Goal: Task Accomplishment & Management: Use online tool/utility

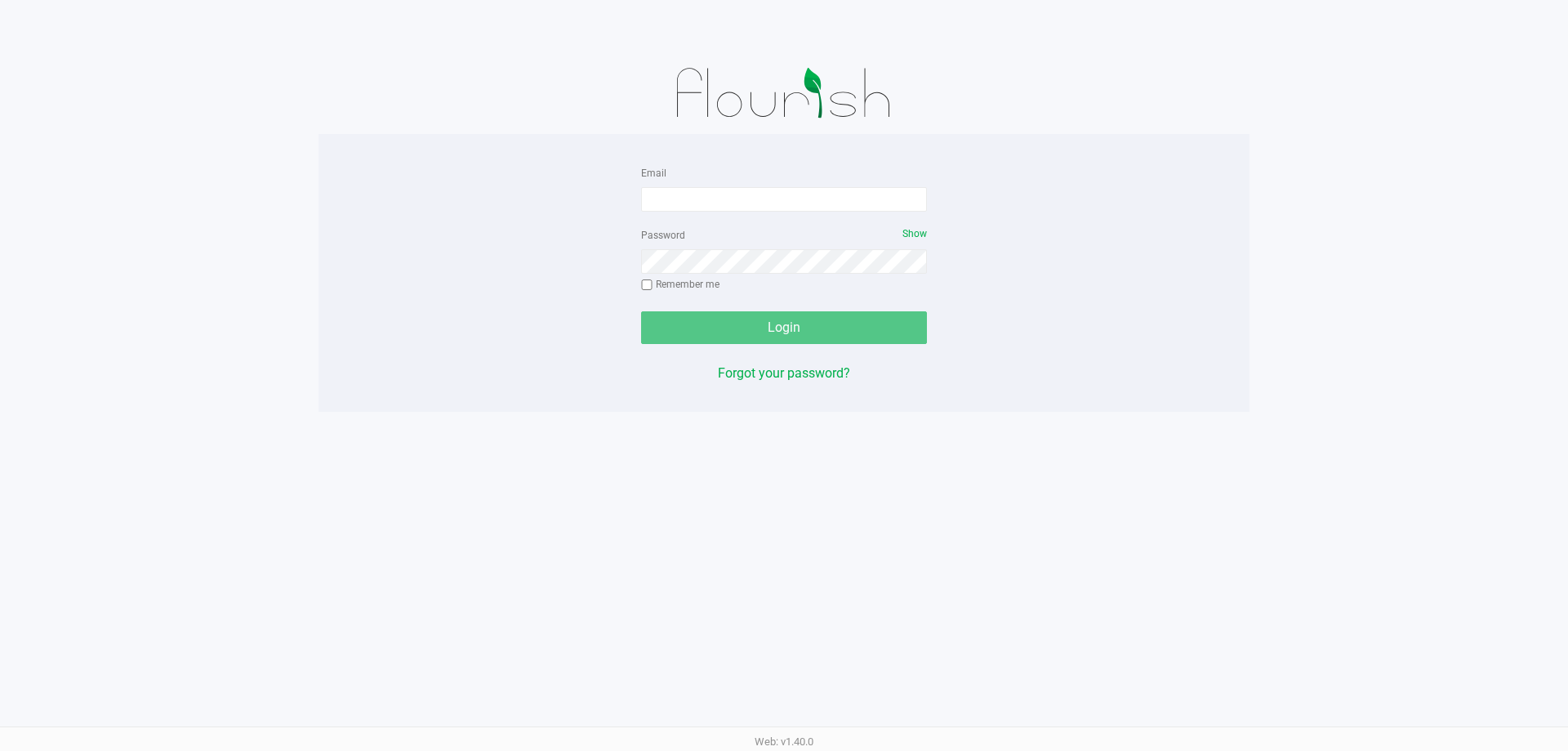
drag, startPoint x: 246, startPoint y: 410, endPoint x: 547, endPoint y: 192, distance: 371.7
click at [246, 410] on app-pos-login-wrapper "Email Password Show Remember me Login Forgot your password?" at bounding box center [784, 206] width 1568 height 411
click at [659, 191] on input "Email" at bounding box center [784, 199] width 286 height 24
type input "[EMAIL_ADDRESS][DOMAIN_NAME]"
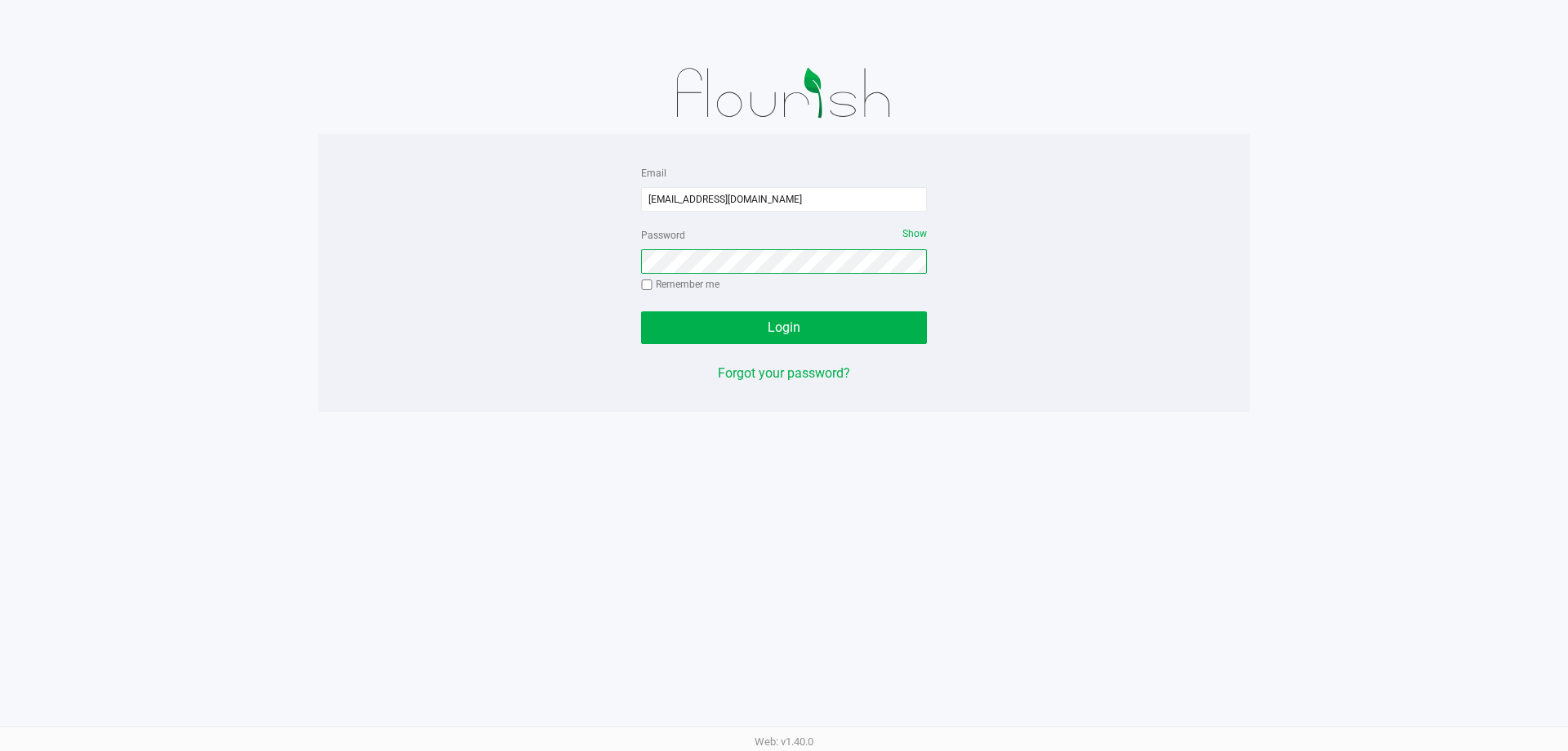
click at [641, 311] on button "Login" at bounding box center [784, 328] width 286 height 33
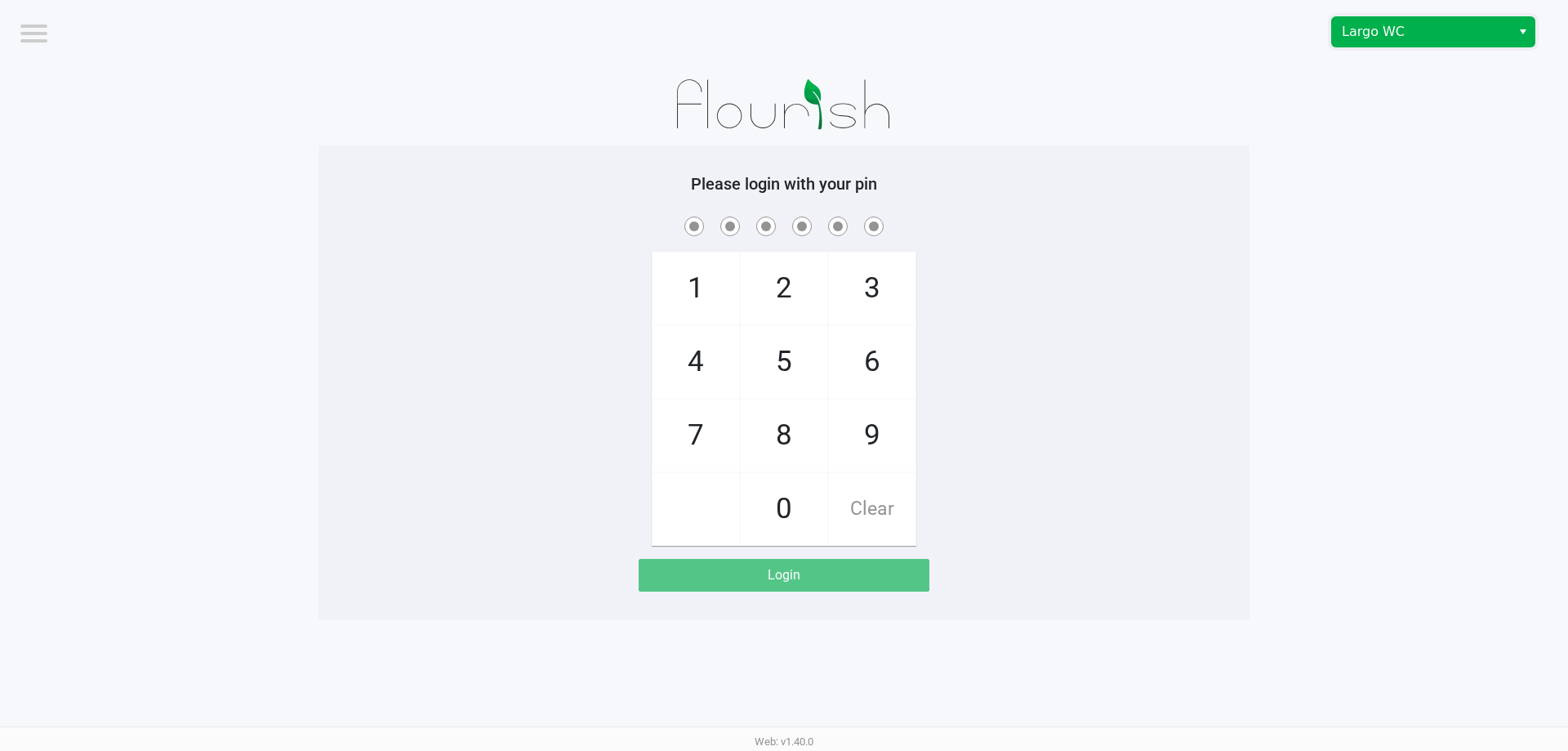
click at [1357, 41] on span "Largo WC" at bounding box center [1421, 32] width 179 height 29
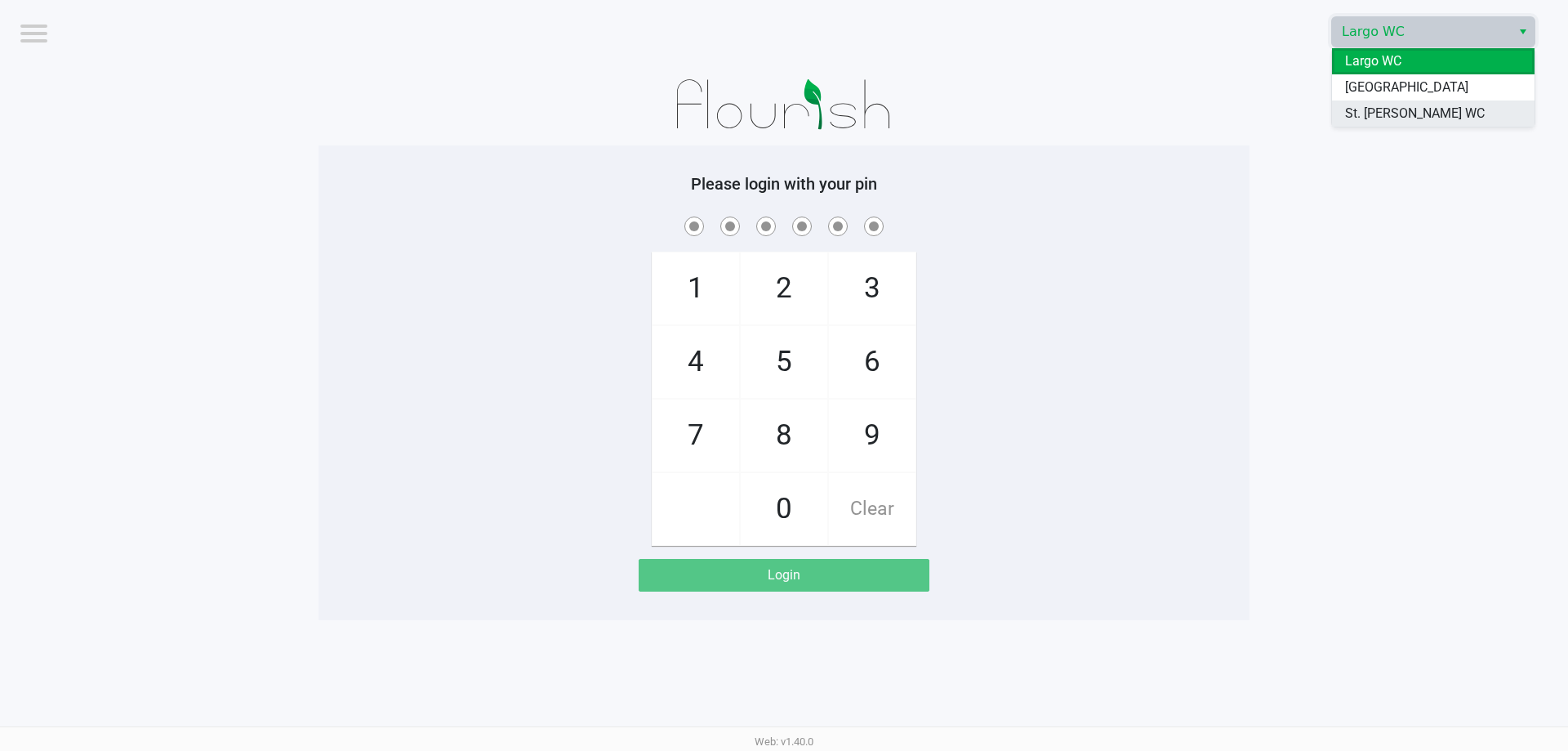
click at [1359, 113] on span "St. [PERSON_NAME] WC" at bounding box center [1415, 113] width 140 height 20
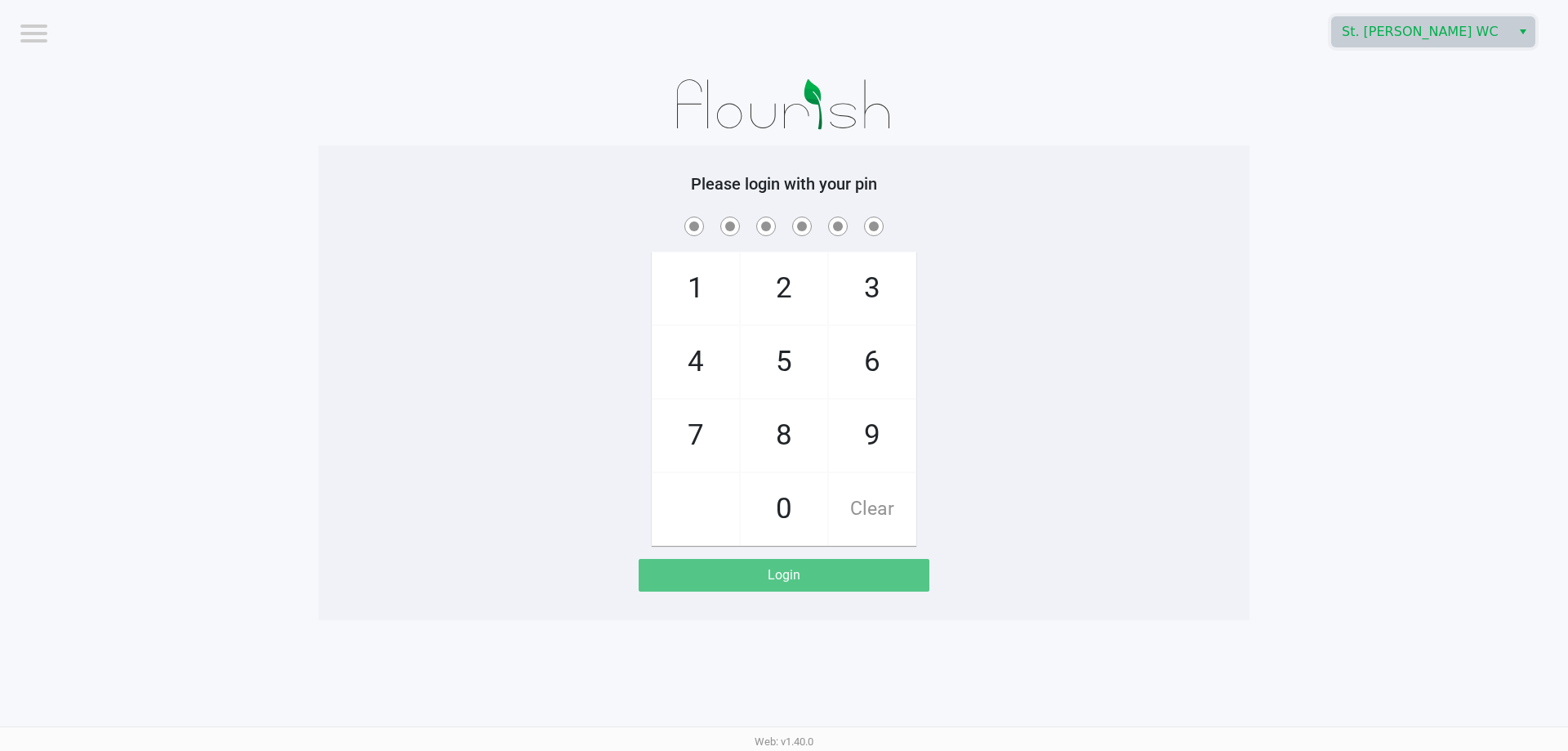
click at [1191, 174] on h5 "Please login with your pin" at bounding box center [784, 183] width 906 height 20
checkbox input "true"
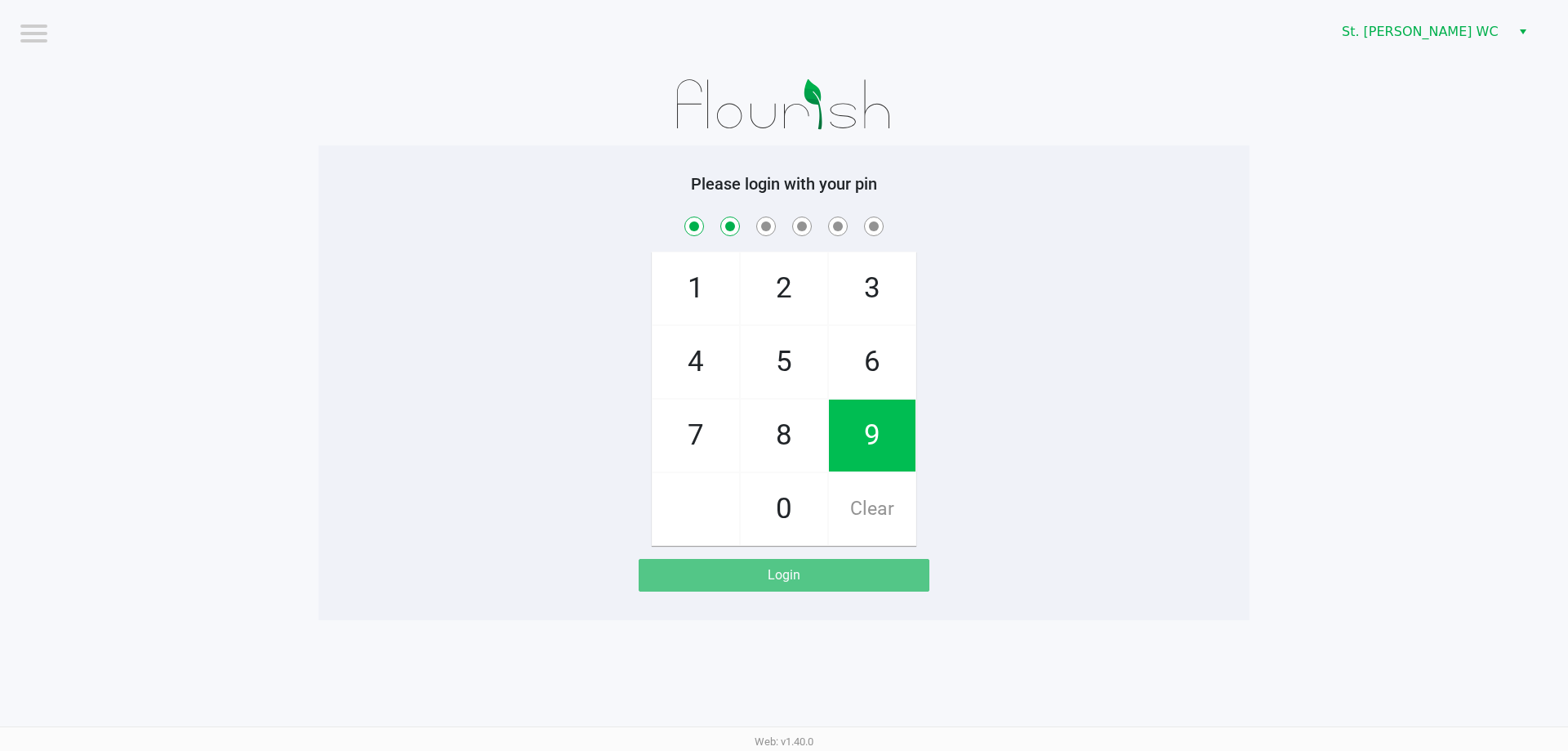
checkbox input "true"
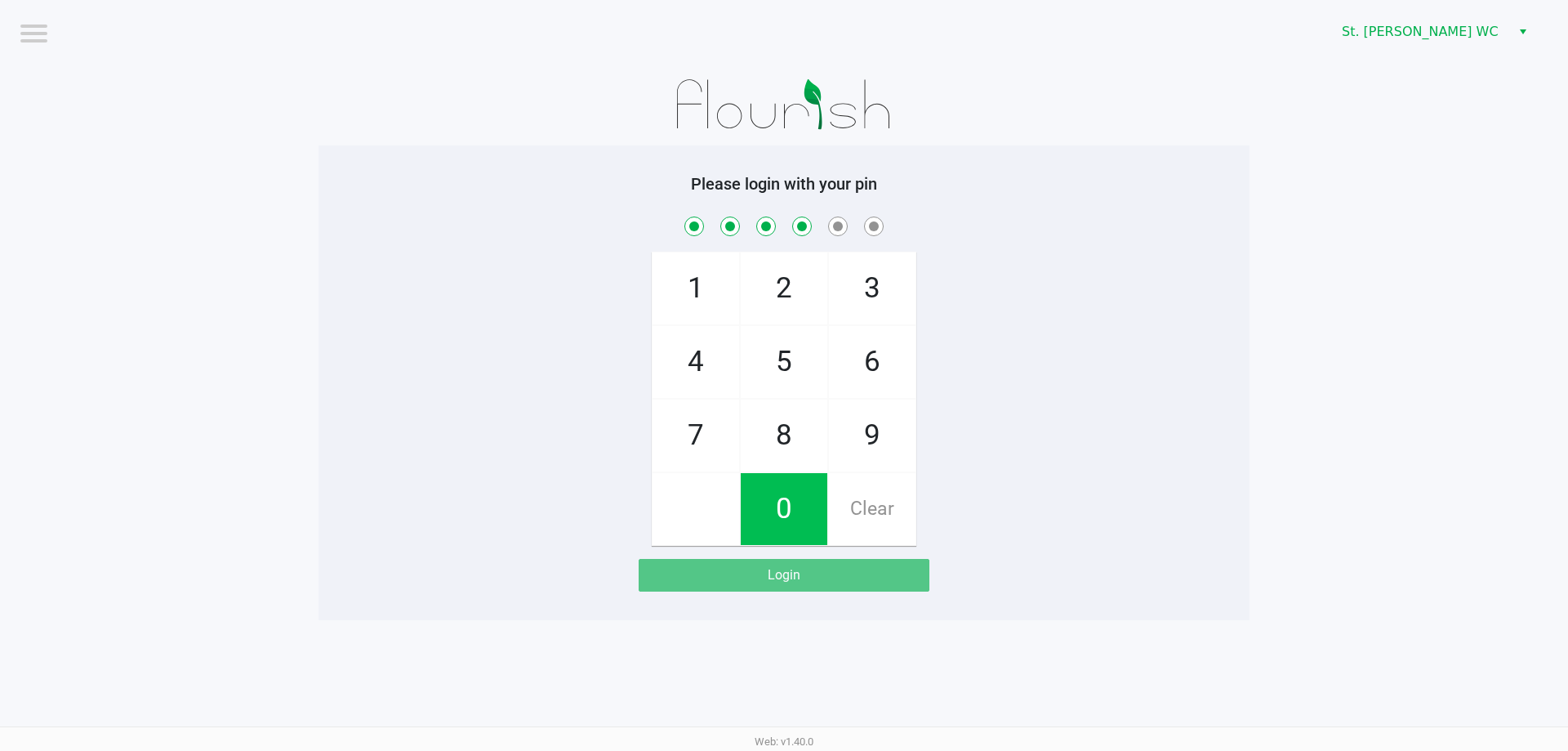
checkbox input "true"
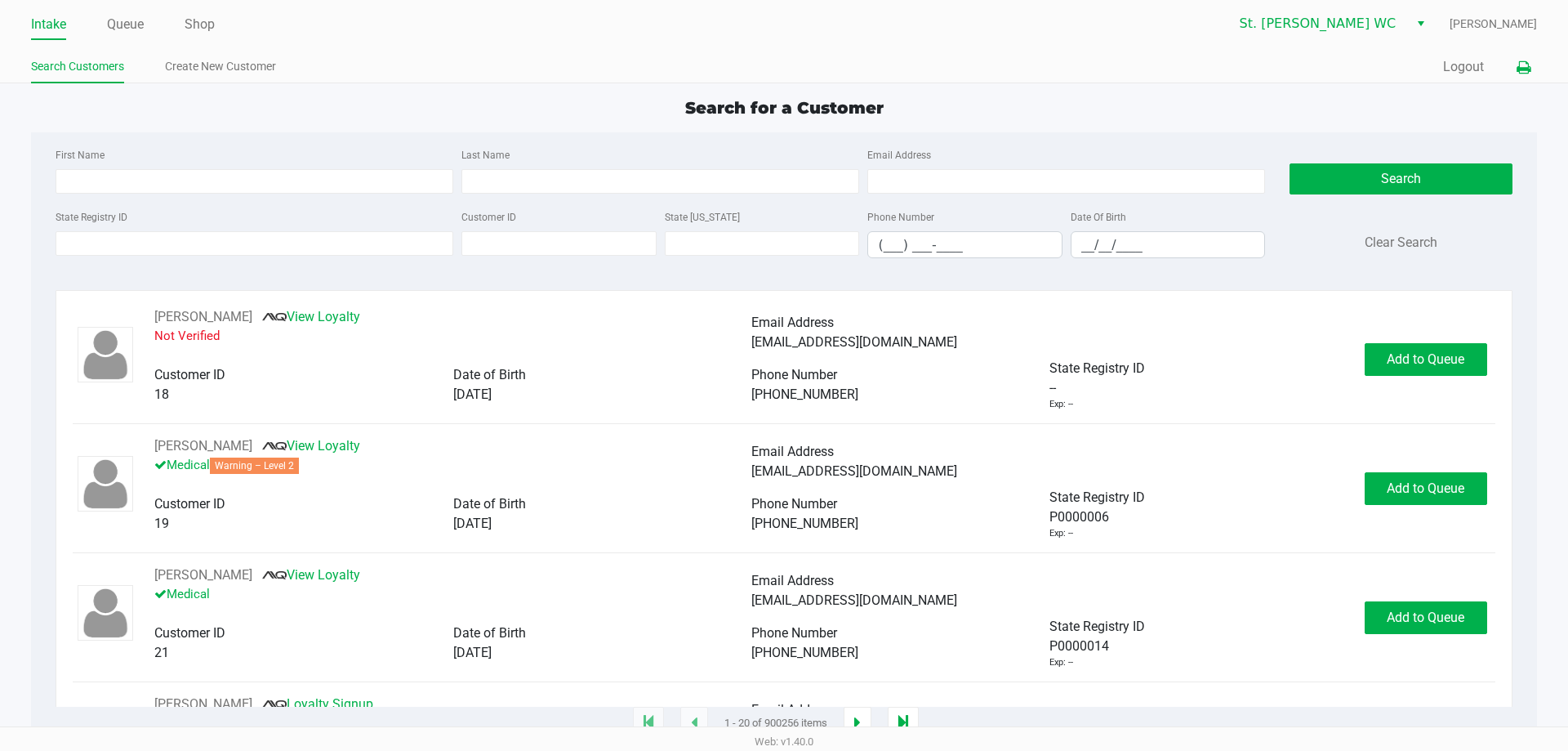
click at [1529, 72] on icon at bounding box center [1523, 67] width 14 height 11
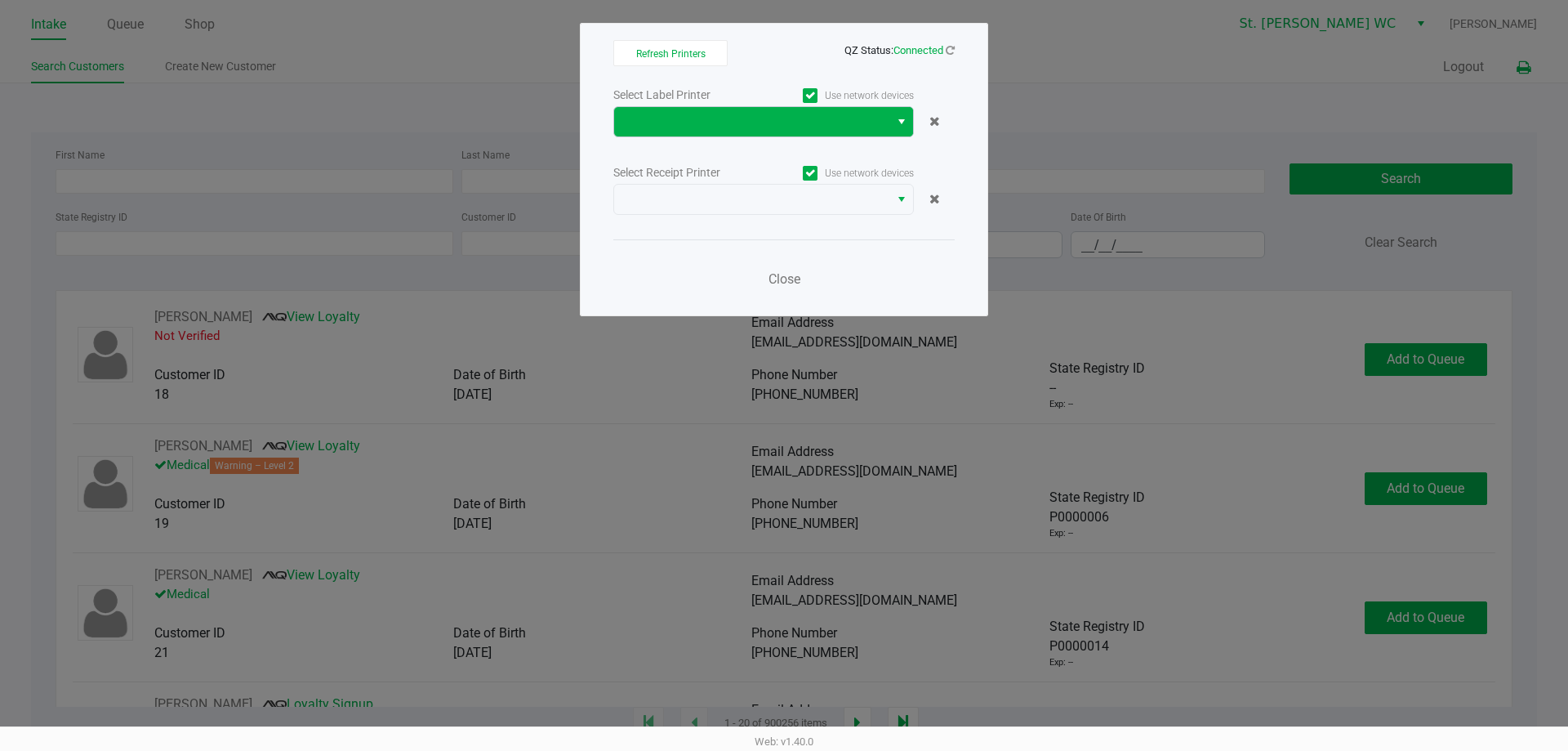
click at [897, 118] on span "Select" at bounding box center [901, 121] width 13 height 20
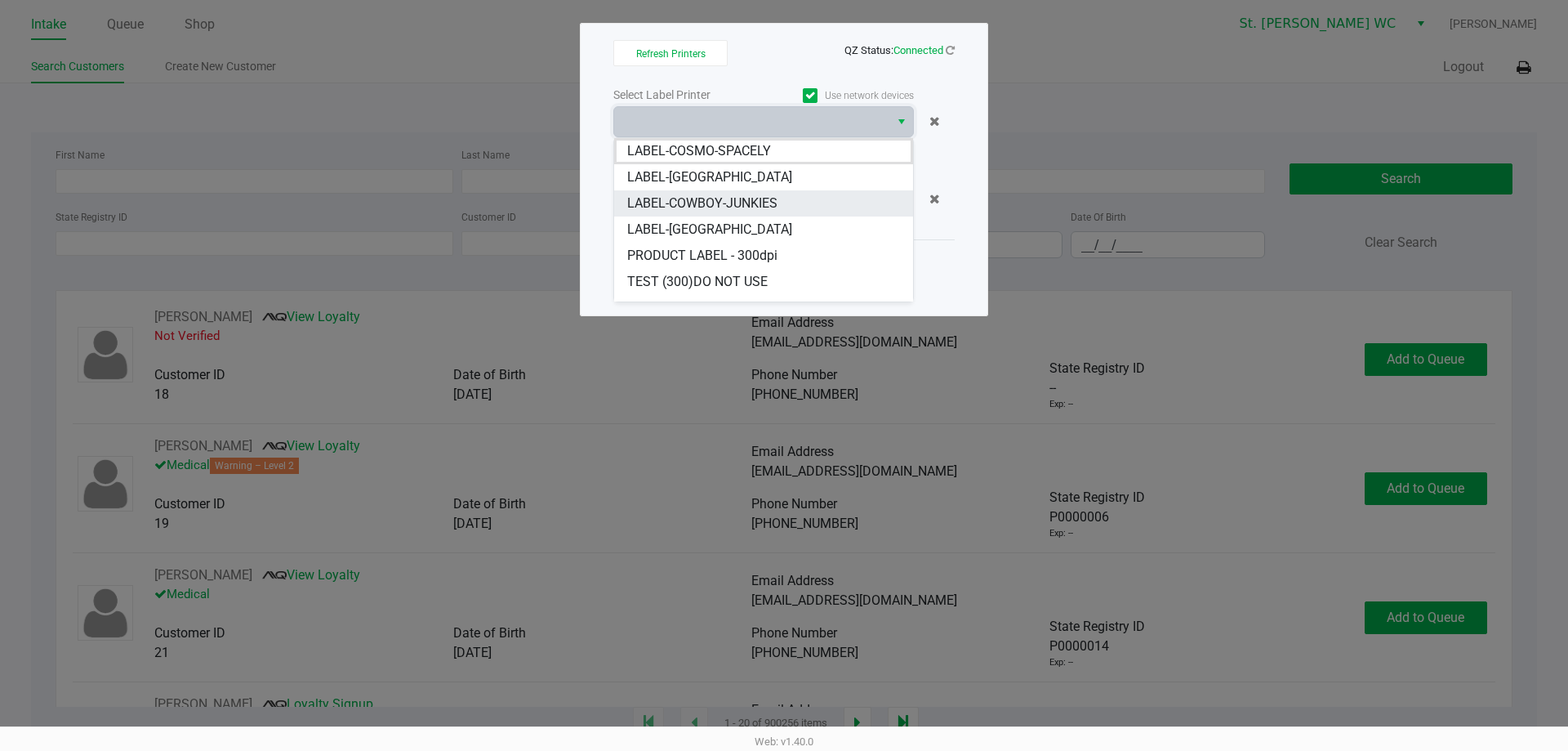
click at [818, 193] on li "LABEL-COWBOY-JUNKIES" at bounding box center [764, 203] width 299 height 26
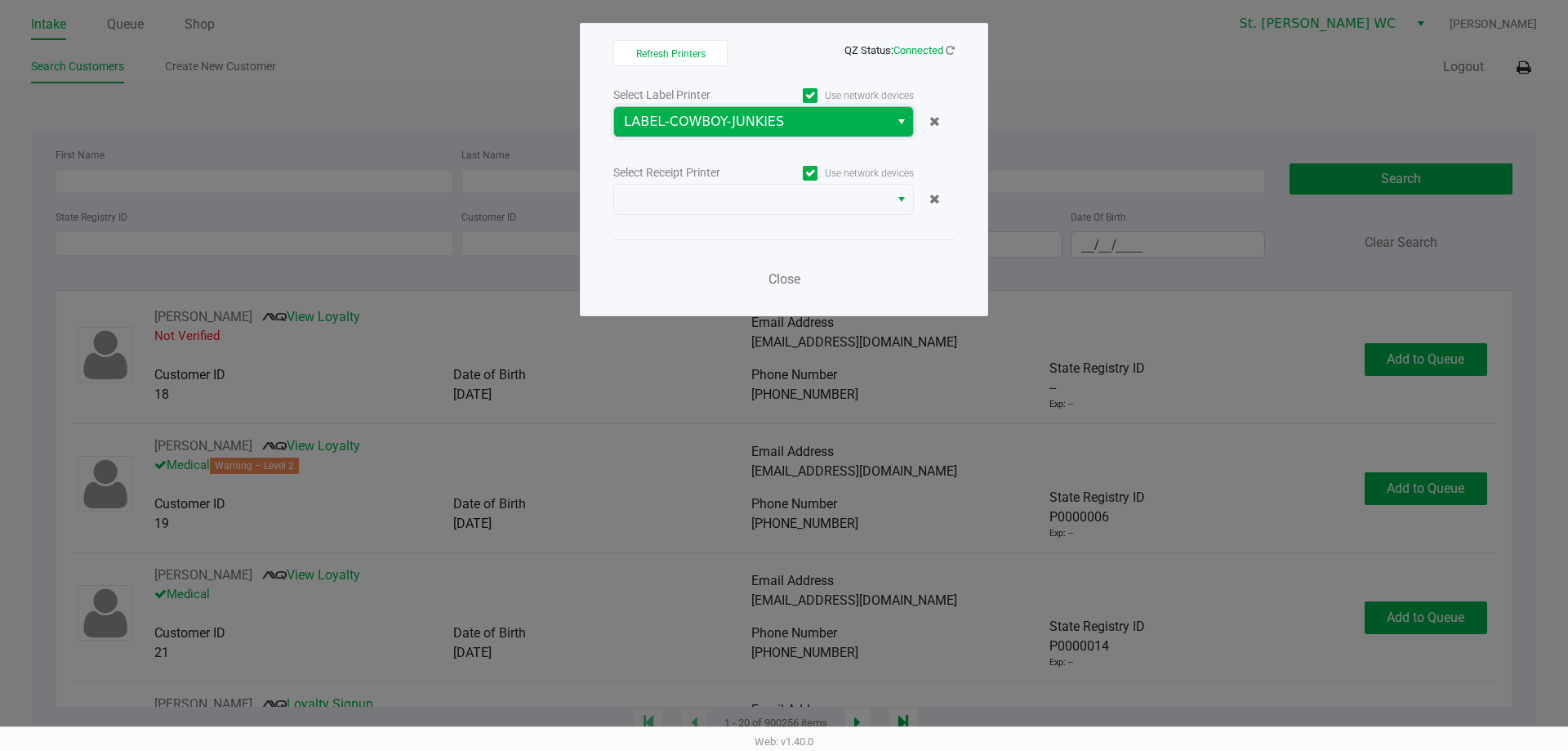
click at [785, 130] on span "LABEL-COWBOY-JUNKIES" at bounding box center [752, 121] width 256 height 20
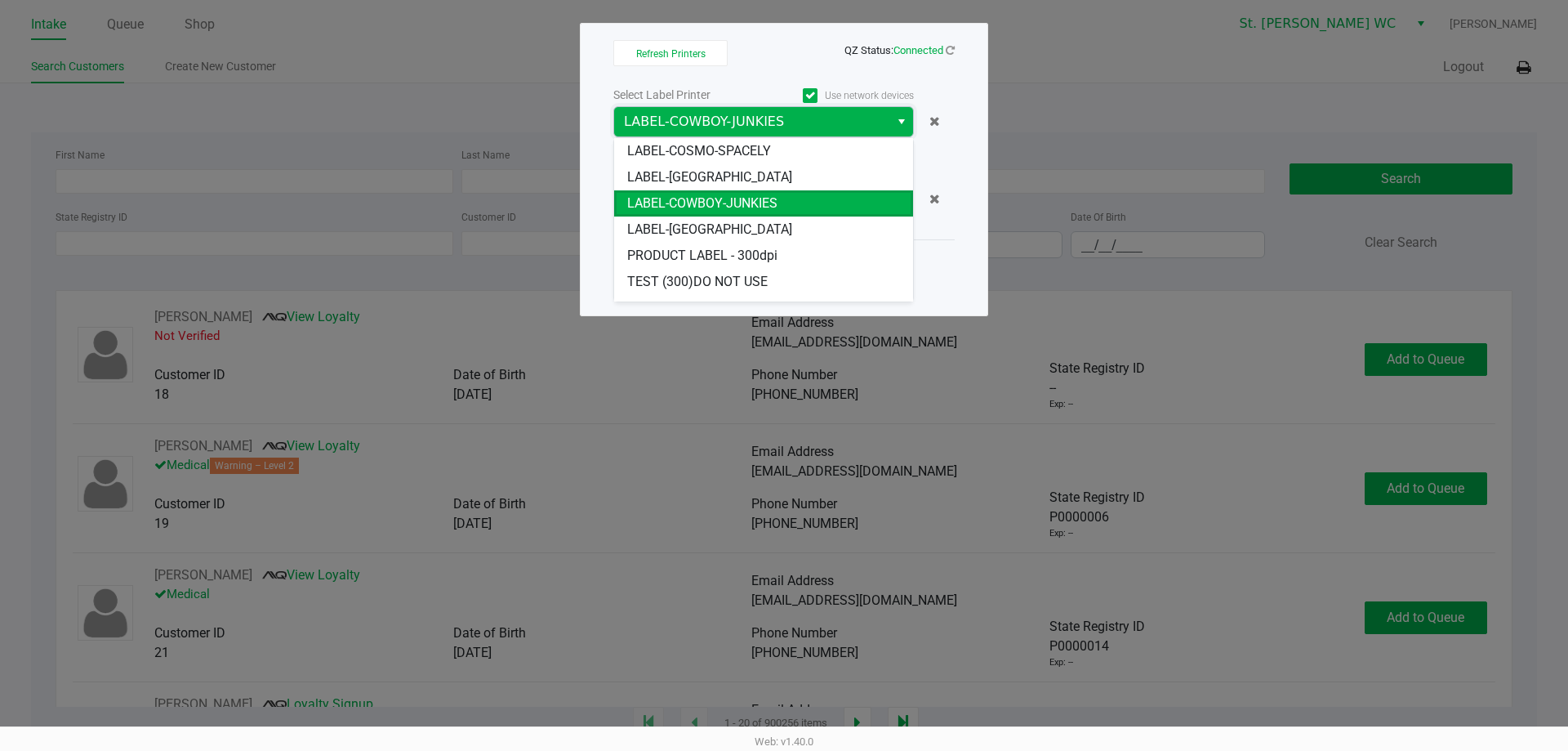
click at [771, 175] on li "LABEL-[GEOGRAPHIC_DATA]" at bounding box center [764, 177] width 299 height 26
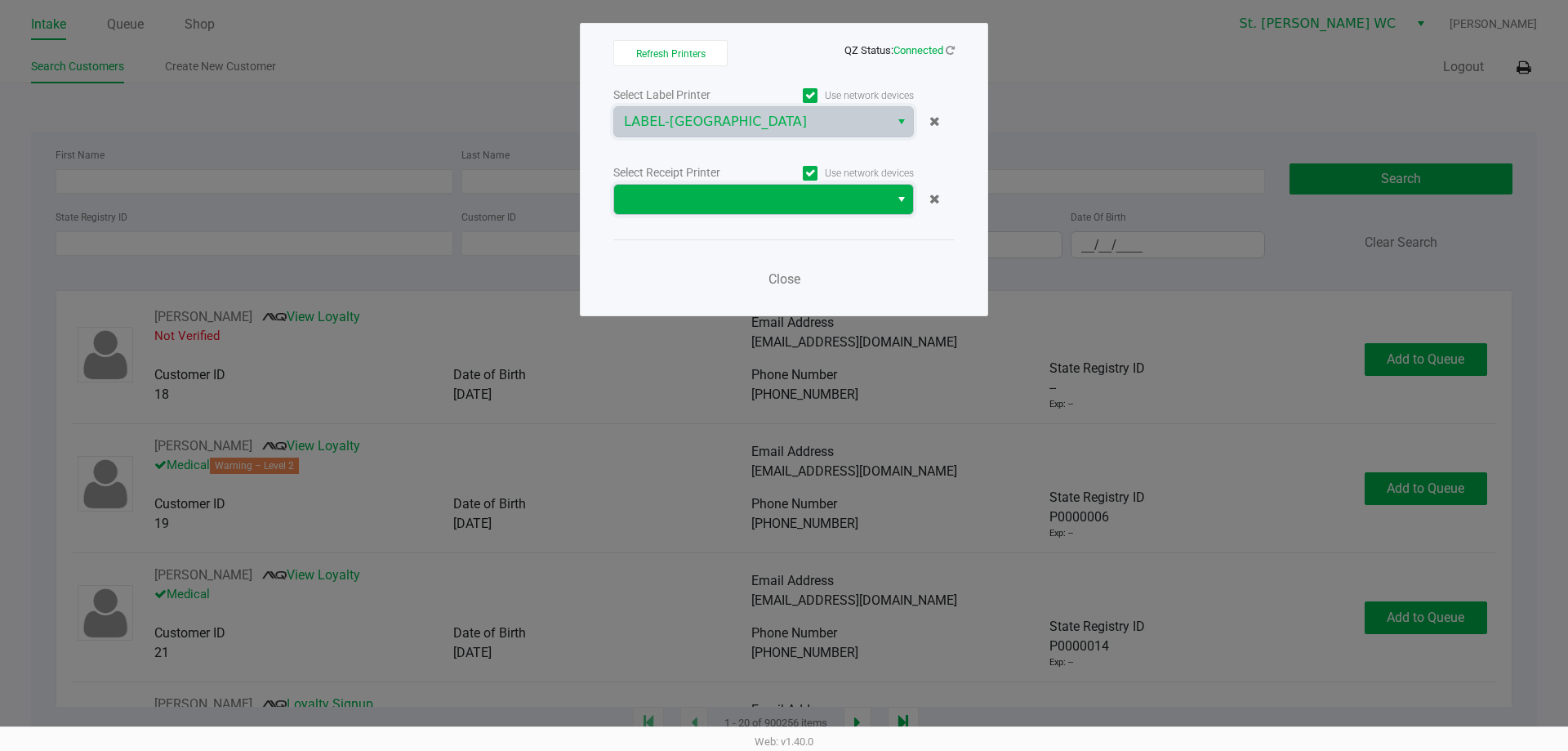
click at [752, 207] on span at bounding box center [752, 199] width 256 height 20
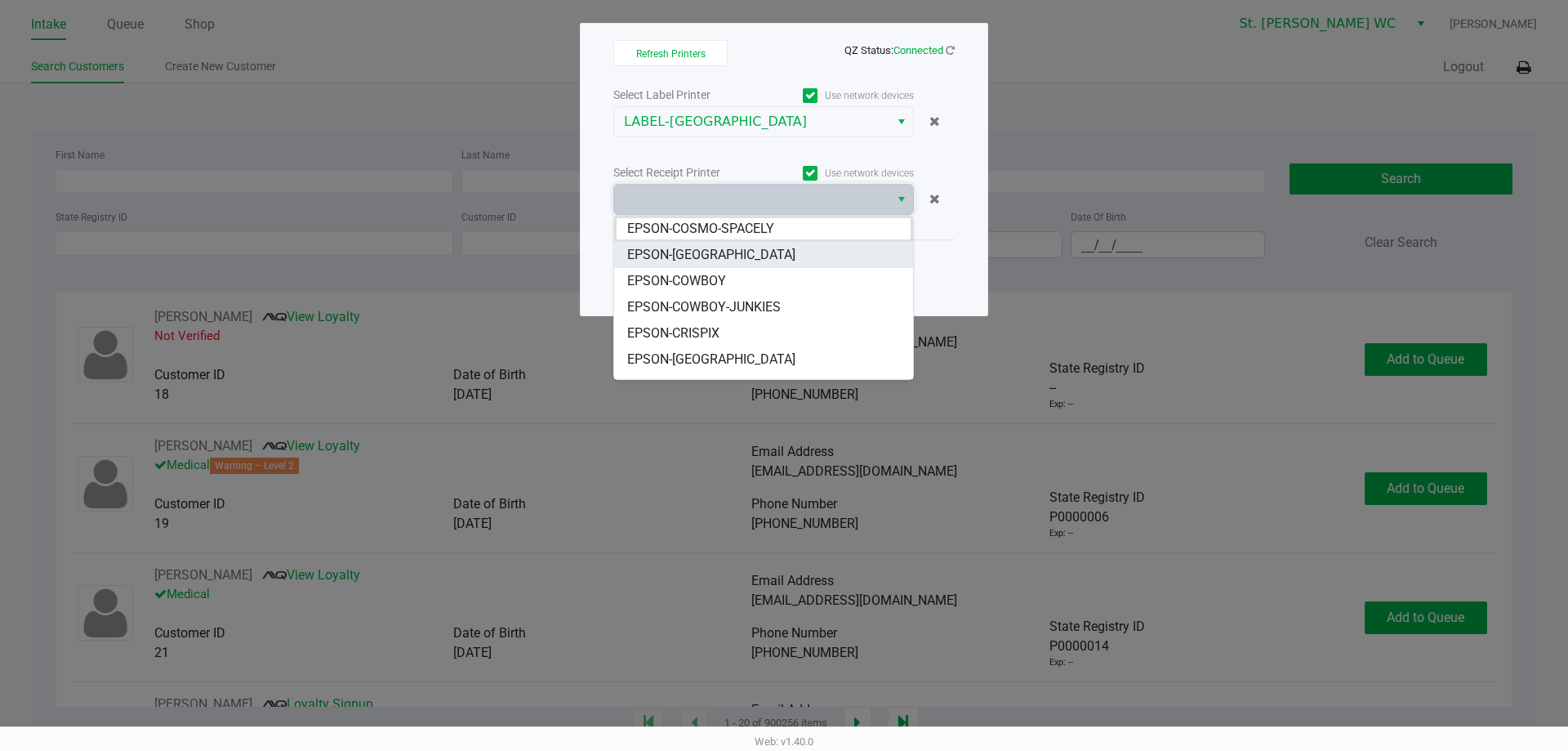
drag, startPoint x: 741, startPoint y: 254, endPoint x: 713, endPoint y: 253, distance: 28.0
click at [738, 255] on span "EPSON-[GEOGRAPHIC_DATA]" at bounding box center [711, 255] width 168 height 20
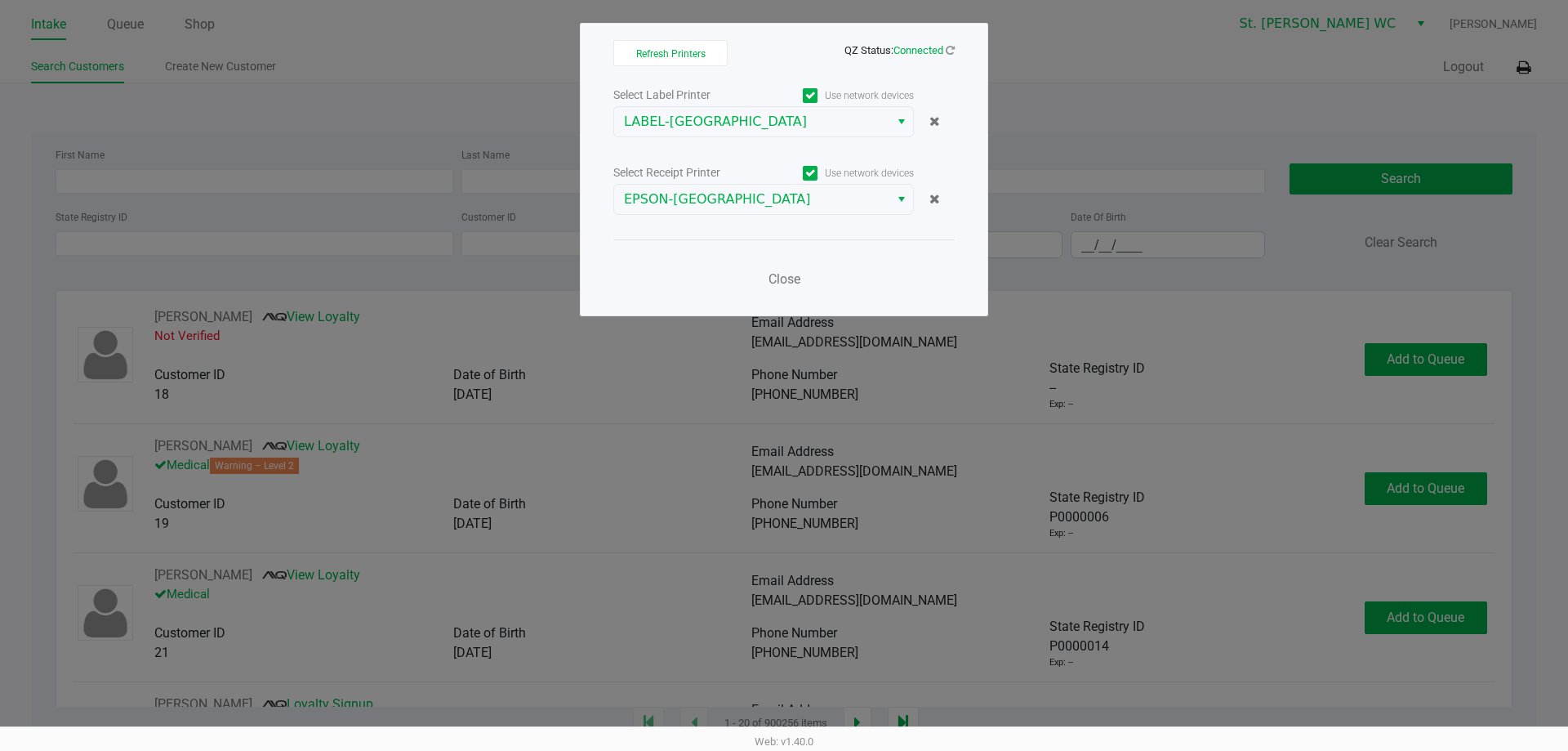
click at [713, 253] on div "Close" at bounding box center [784, 269] width 341 height 60
click at [779, 290] on button "Close" at bounding box center [784, 279] width 49 height 33
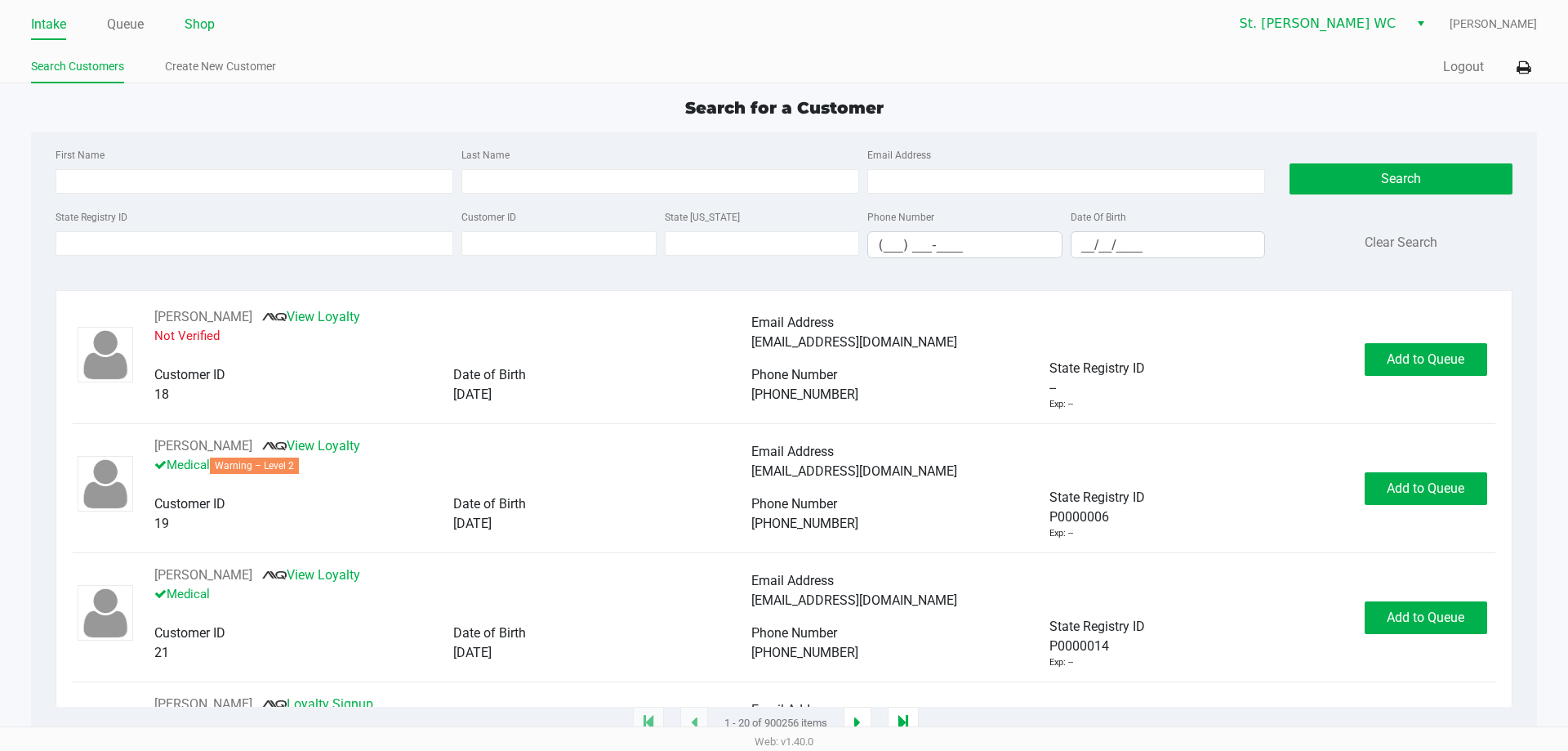
click at [206, 23] on link "Shop" at bounding box center [200, 24] width 30 height 22
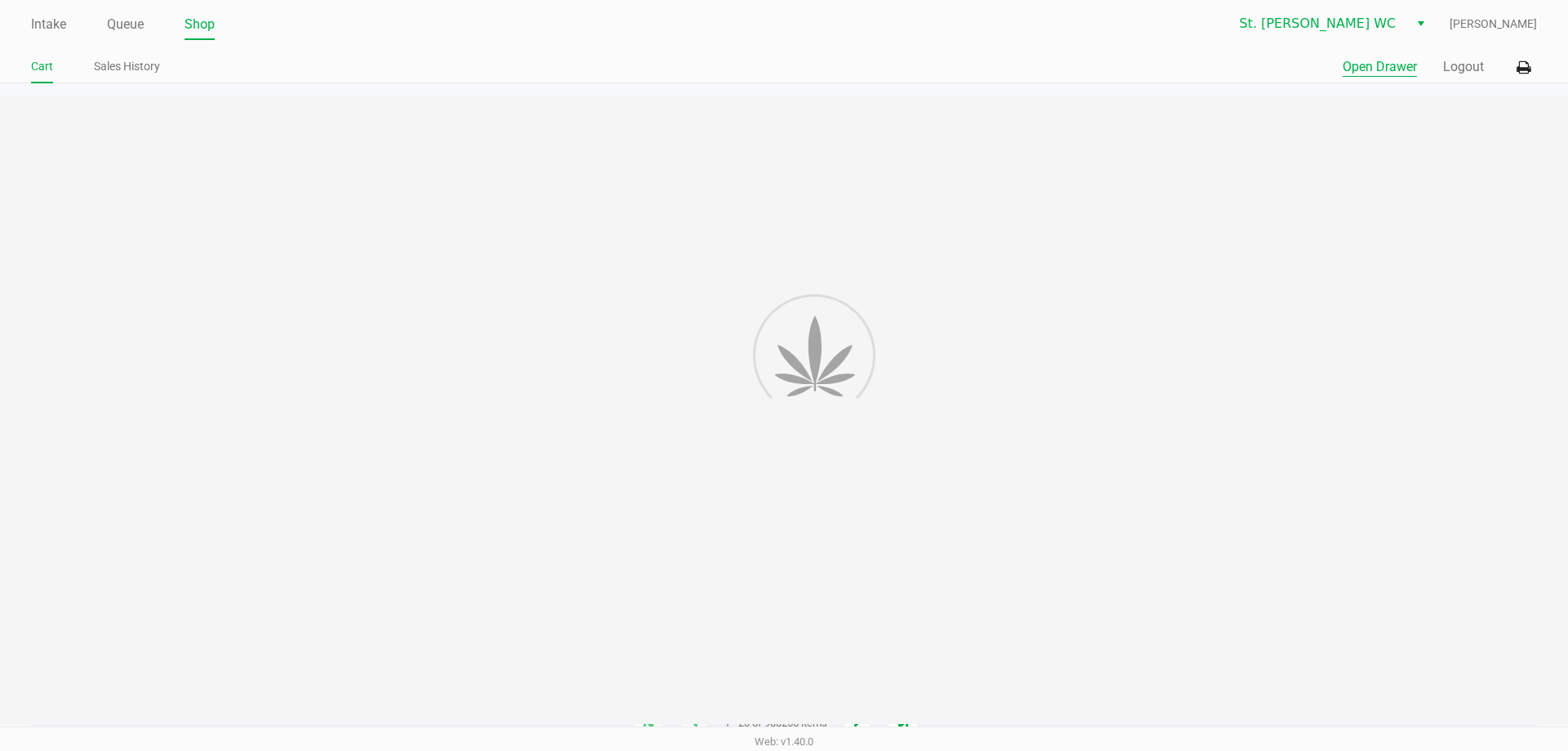
click at [1368, 67] on button "Open Drawer" at bounding box center [1380, 67] width 74 height 20
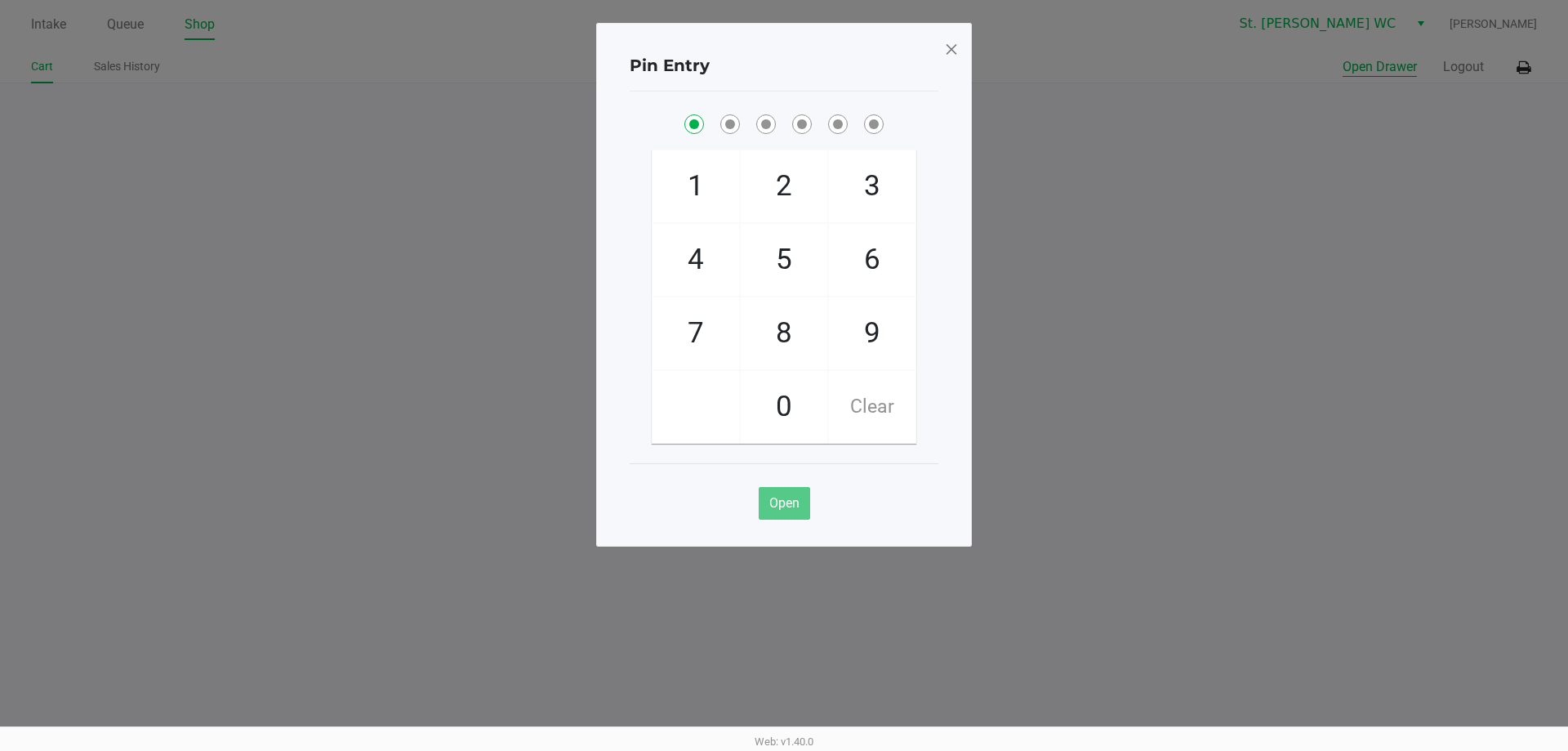
checkbox input "true"
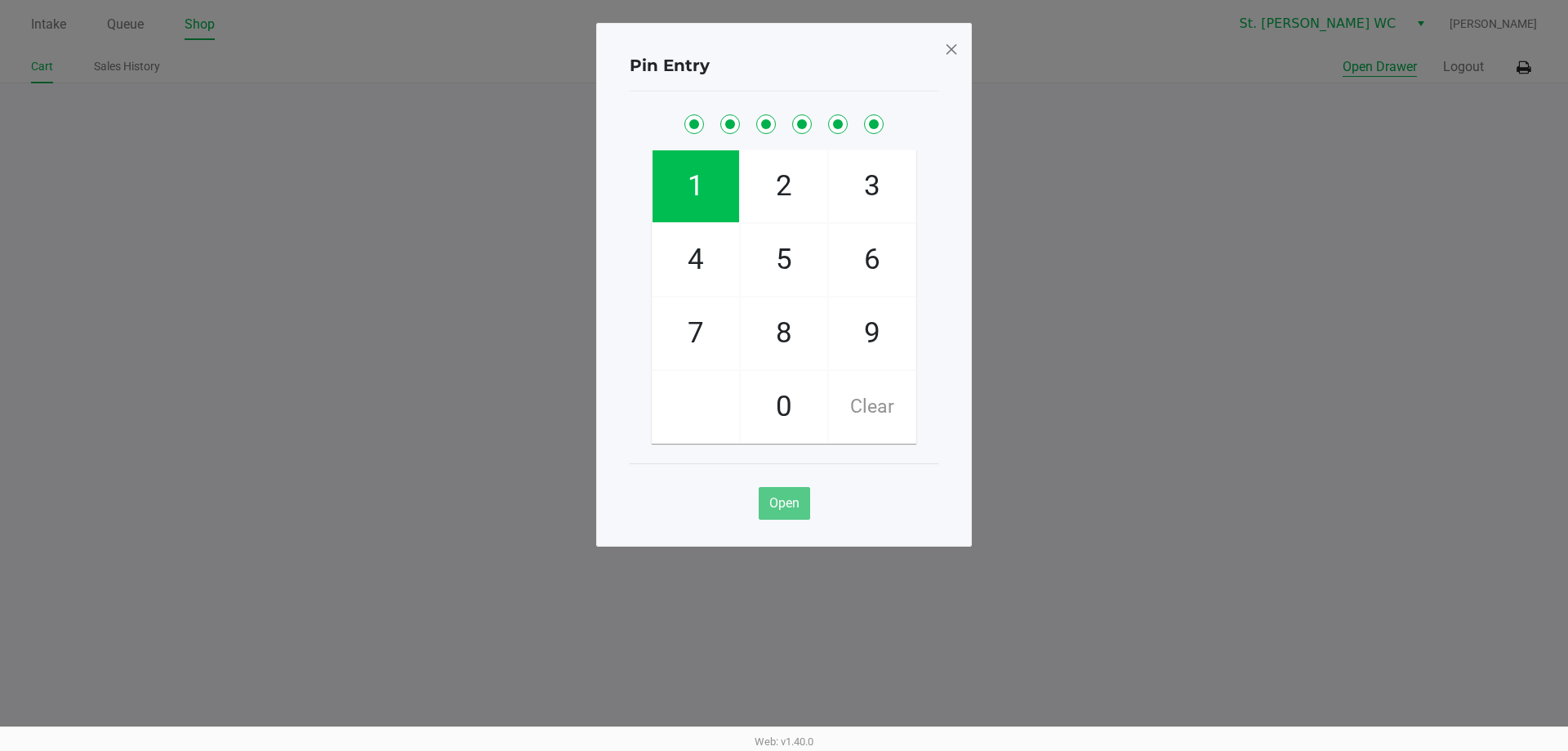
checkbox input "true"
click at [1343, 57] on button "Open Drawer" at bounding box center [1380, 67] width 74 height 20
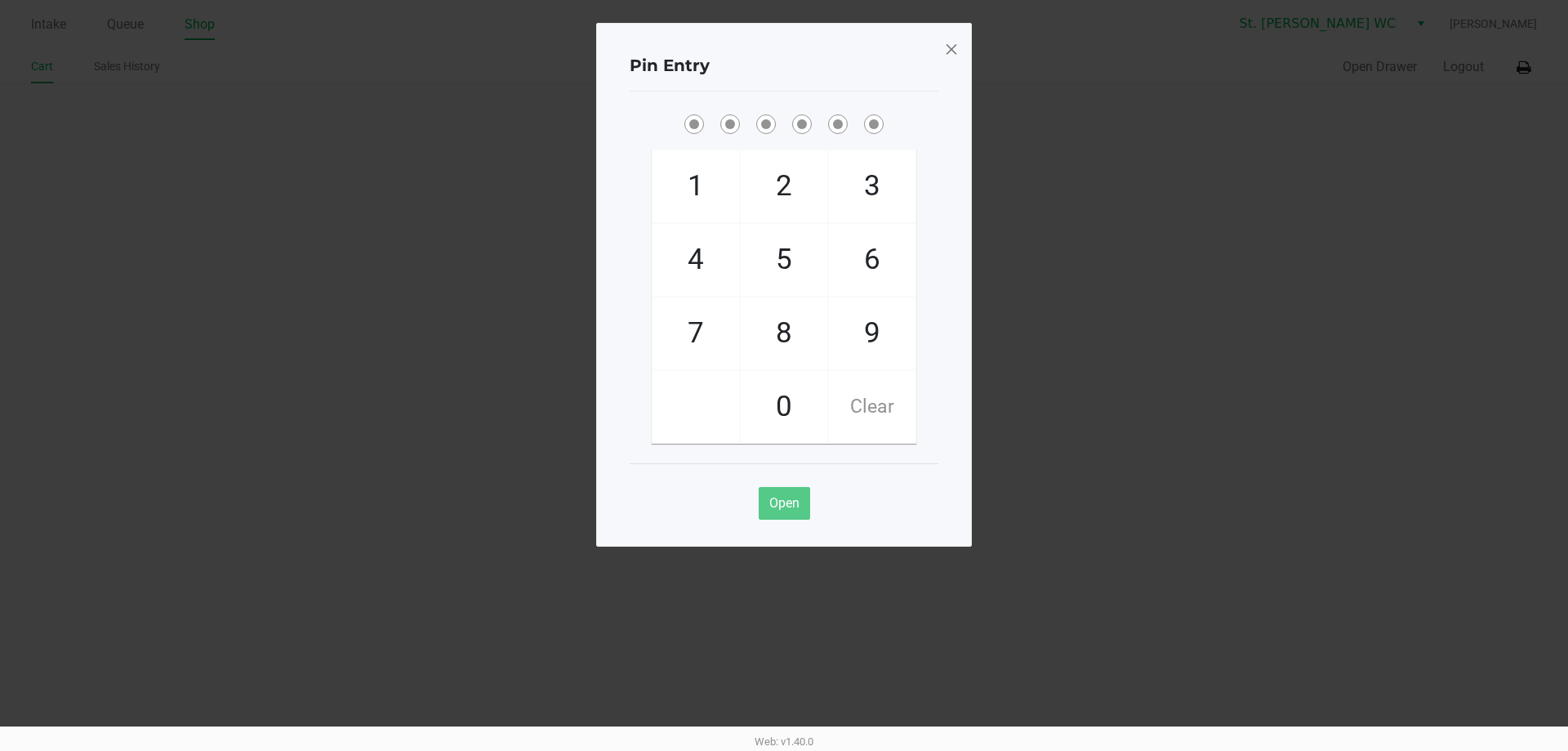
click at [949, 62] on div at bounding box center [951, 50] width 15 height 28
click at [947, 62] on div at bounding box center [951, 50] width 15 height 28
click at [947, 54] on span at bounding box center [951, 49] width 15 height 26
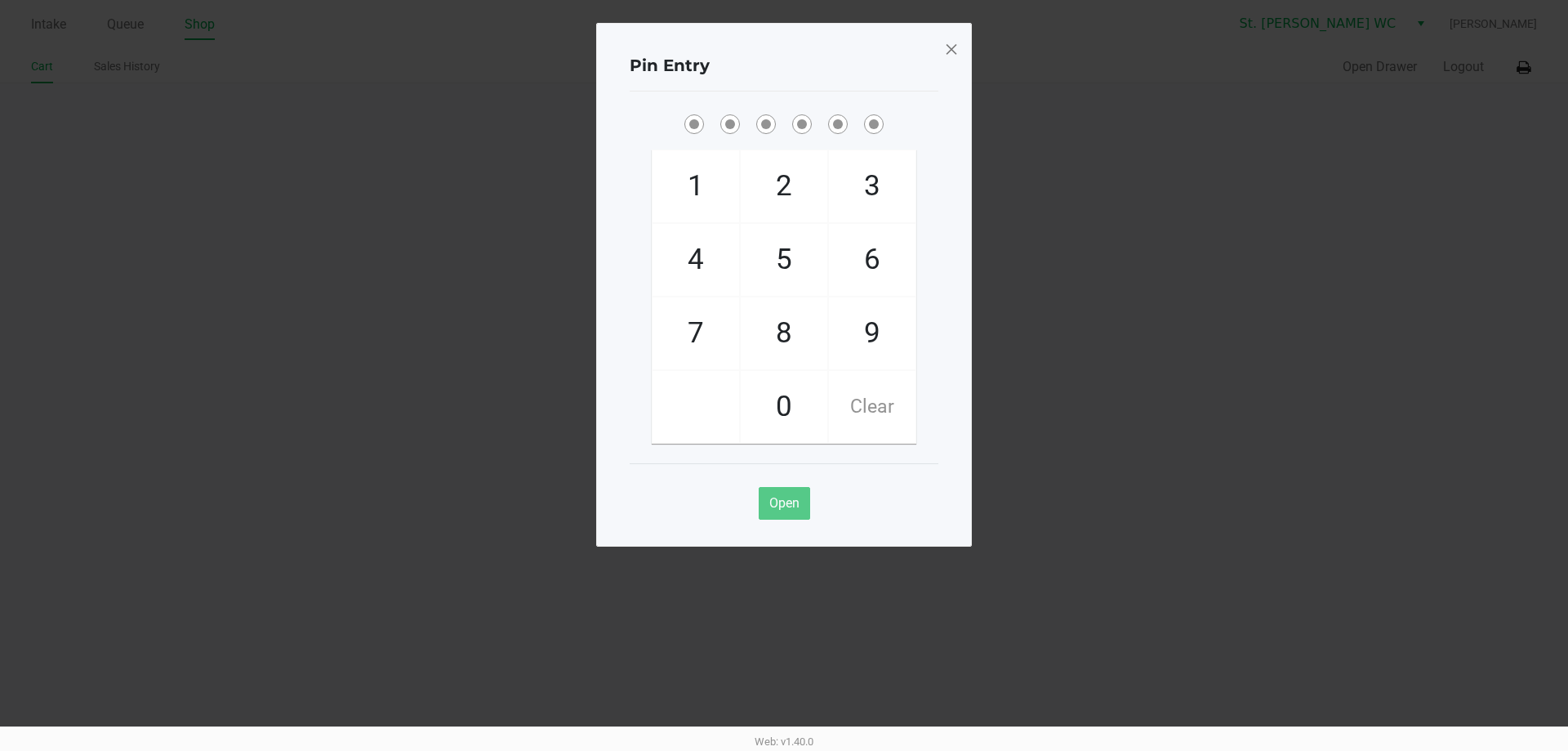
click at [947, 43] on div "Pin Entry 1 4 7 2 5 8 0 3 6 9 Clear Open" at bounding box center [784, 284] width 376 height 524
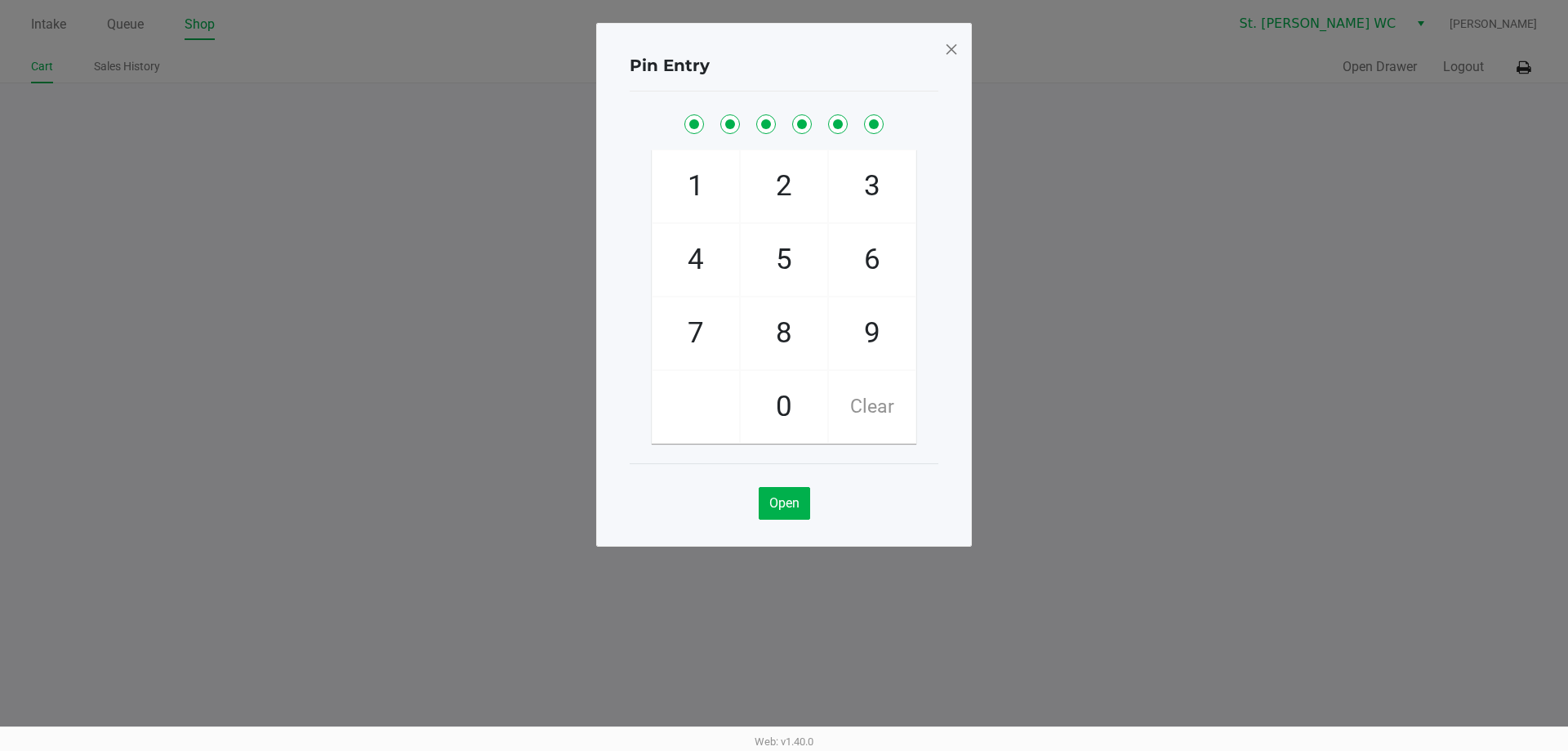
click at [949, 43] on span at bounding box center [951, 49] width 15 height 26
click at [953, 46] on div "Pin Entry 1 4 7 2 5 8 0 3 6 9 Clear Open" at bounding box center [784, 284] width 376 height 524
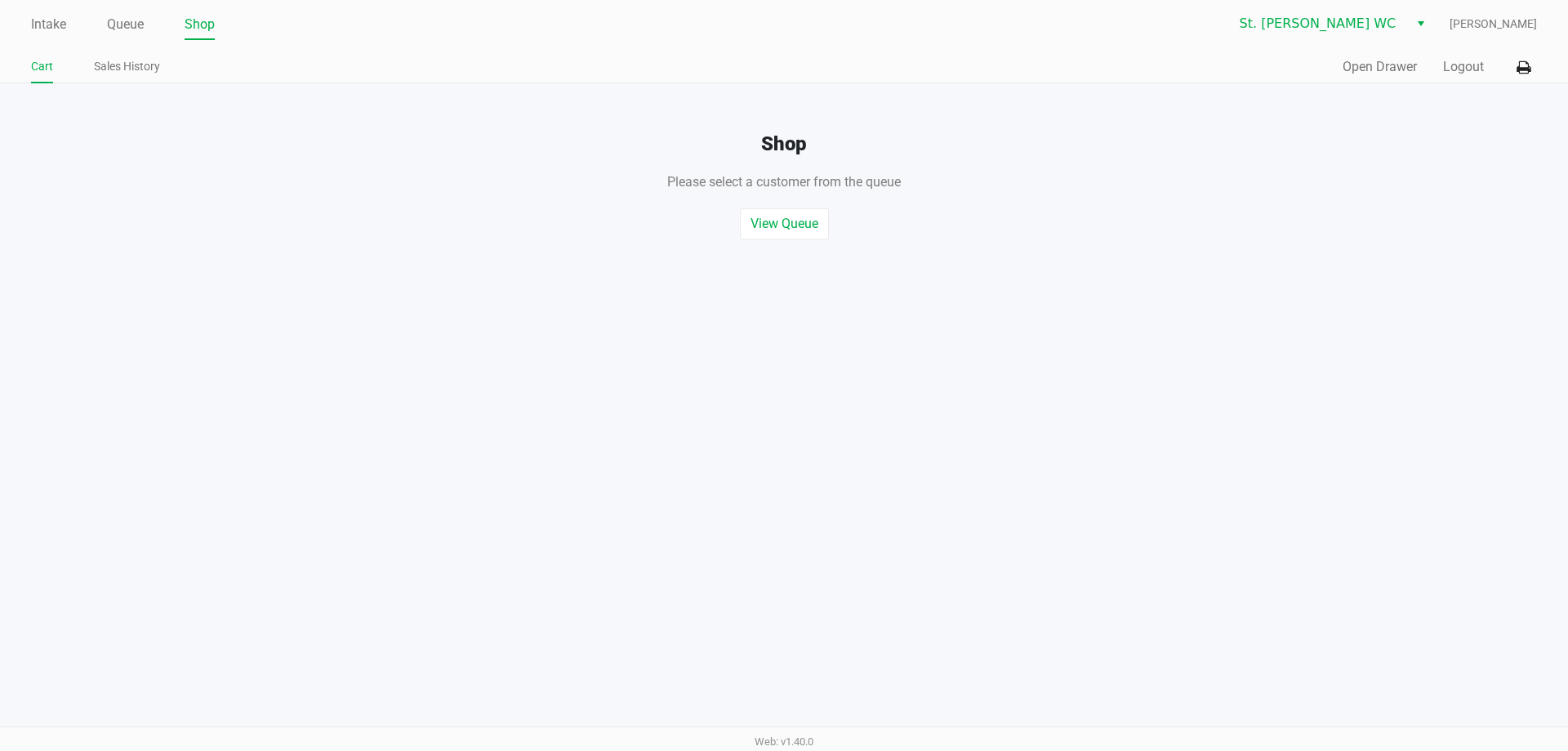
click at [989, 65] on div "Quick Sale Open Drawer Logout" at bounding box center [1159, 67] width 752 height 30
click at [1463, 65] on button "Logout" at bounding box center [1463, 67] width 41 height 20
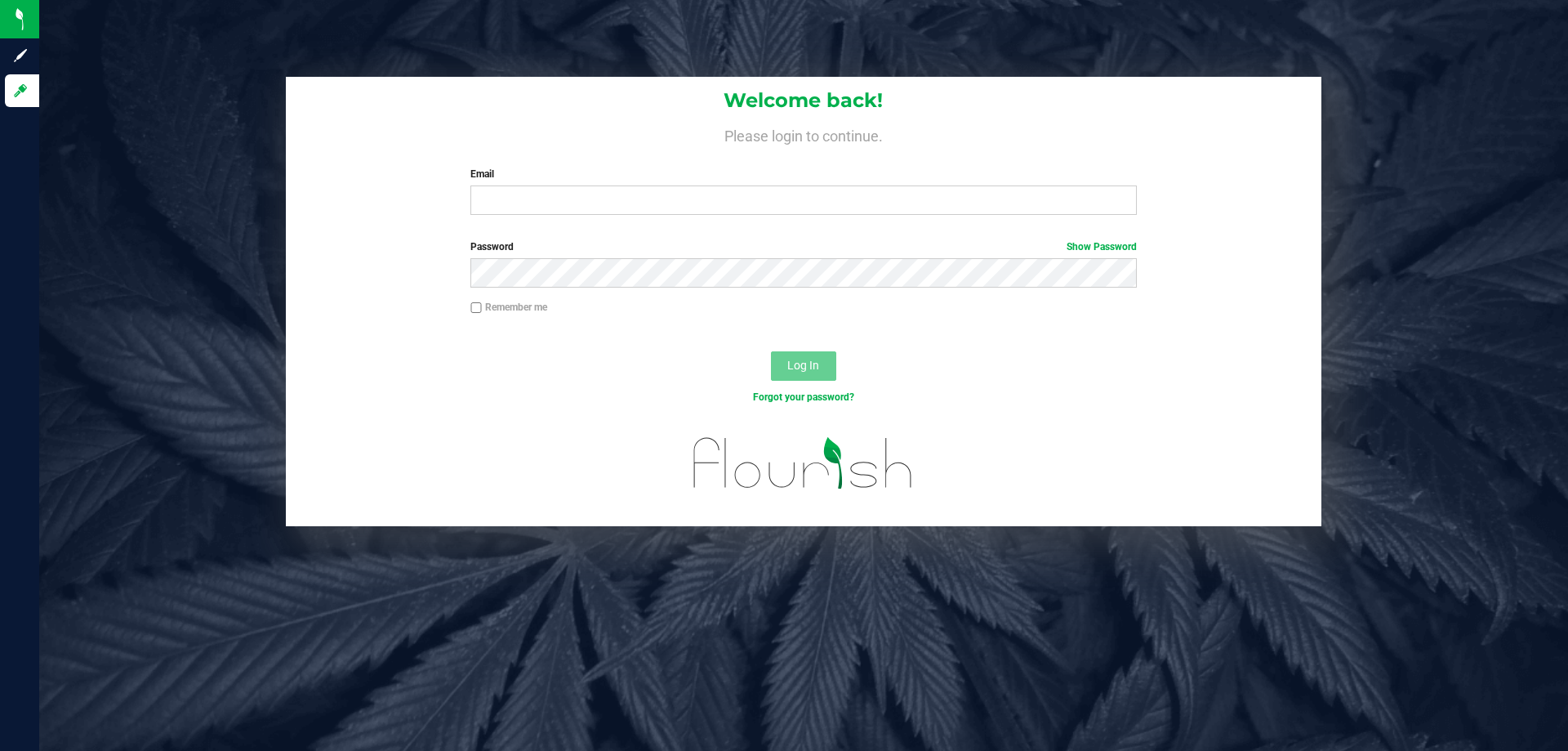
click at [422, 717] on div "Welcome back! Please login to continue. Email Required Please format your email…" at bounding box center [803, 375] width 1528 height 751
